Goal: Task Accomplishment & Management: Use online tool/utility

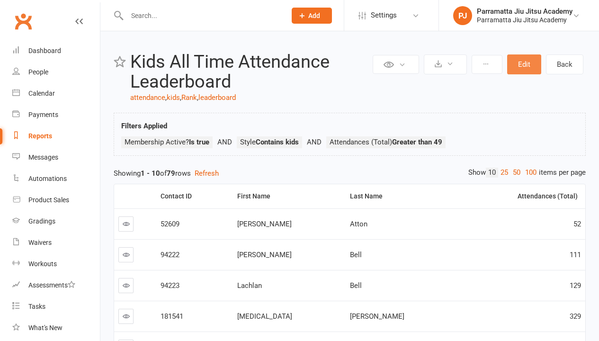
click at [524, 64] on button "Edit" at bounding box center [524, 64] width 34 height 20
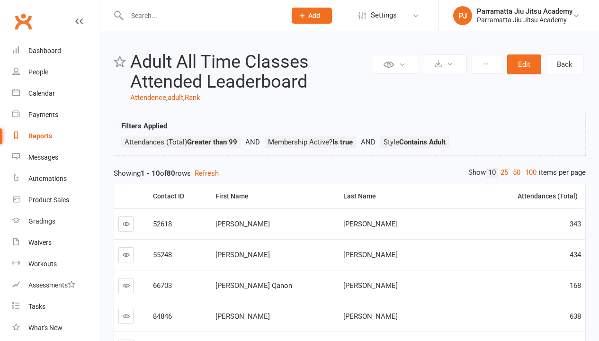
click at [529, 172] on link "100" at bounding box center [531, 173] width 16 height 10
click at [0, 0] on div "Loading" at bounding box center [0, 0] width 0 height 0
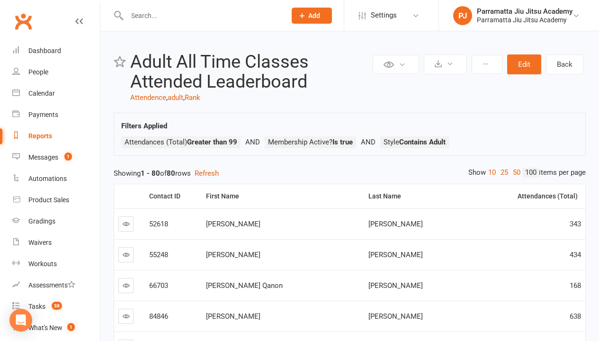
click at [529, 172] on link "100" at bounding box center [531, 173] width 16 height 10
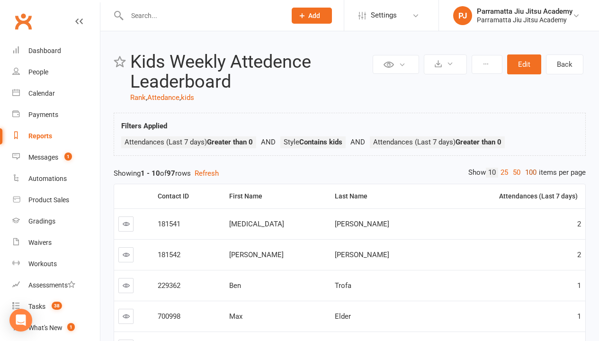
click at [529, 172] on link "100" at bounding box center [531, 173] width 16 height 10
